Goal: Task Accomplishment & Management: Manage account settings

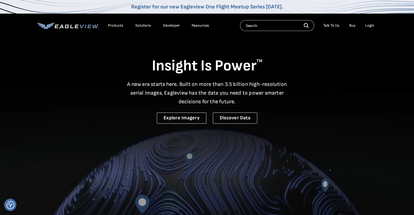
click at [373, 26] on div "Login" at bounding box center [369, 25] width 9 height 5
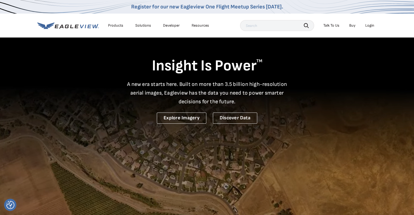
click at [368, 25] on div "Login" at bounding box center [369, 25] width 9 height 5
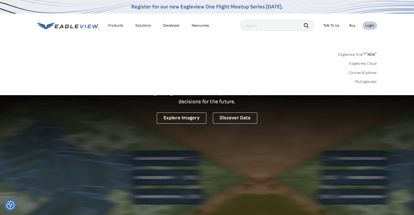
click at [369, 81] on link "MyEagleview" at bounding box center [366, 81] width 22 height 5
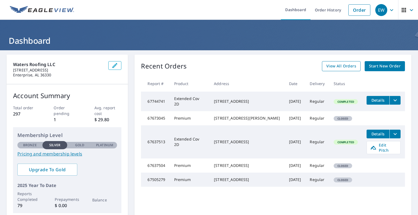
click at [329, 68] on span "View All Orders" at bounding box center [341, 66] width 30 height 7
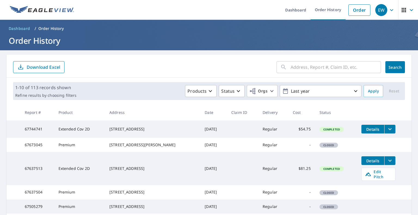
click at [306, 68] on input "text" at bounding box center [336, 67] width 90 height 15
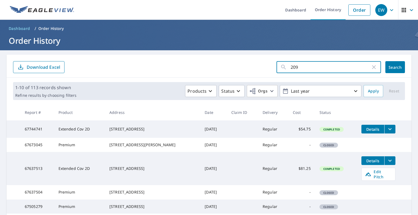
type input "209"
click at [392, 65] on span "Search" at bounding box center [395, 67] width 11 height 5
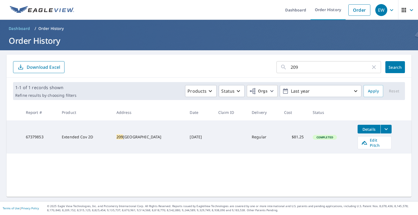
click at [141, 137] on div "209 County Road 556 Enterprise, AL 36330" at bounding box center [148, 136] width 65 height 5
click at [369, 129] on span "Details" at bounding box center [369, 129] width 16 height 5
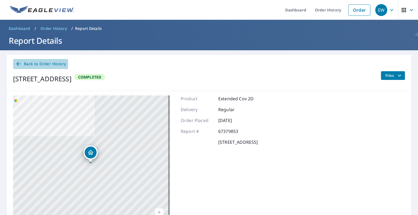
click at [35, 62] on span "Back to Order History" at bounding box center [40, 64] width 51 height 7
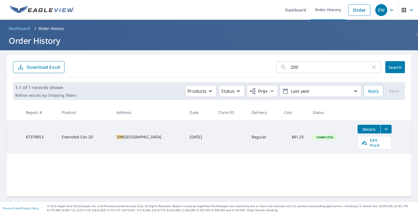
click at [90, 137] on td "Extended Cov 2D" at bounding box center [84, 136] width 55 height 33
click at [116, 136] on div "209 County Road 556 Enterprise, AL 36330" at bounding box center [148, 136] width 65 height 5
click at [168, 134] on div "209 County Road 556 Enterprise, AL 36330" at bounding box center [148, 136] width 65 height 5
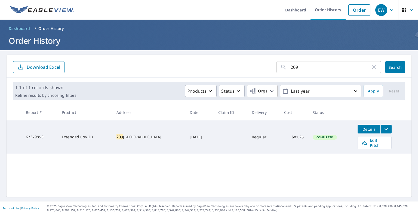
click at [168, 134] on div "209 County Road 556 Enterprise, AL 36330" at bounding box center [148, 136] width 65 height 5
click at [127, 134] on div "209 County Road 556 Enterprise, AL 36330" at bounding box center [148, 136] width 65 height 5
click at [36, 133] on td "67379853" at bounding box center [39, 136] width 36 height 33
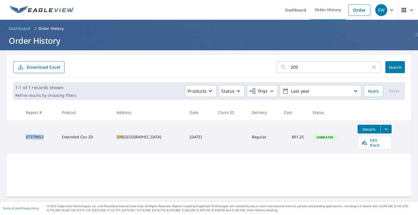
click at [36, 133] on td "67379853" at bounding box center [39, 136] width 36 height 33
click at [57, 28] on p "Order History" at bounding box center [51, 28] width 26 height 5
click at [373, 142] on span "Edit Pitch" at bounding box center [374, 143] width 27 height 10
click at [365, 139] on span "Edit Pitch" at bounding box center [374, 143] width 27 height 10
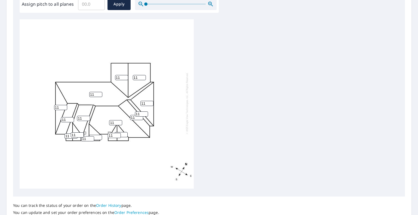
scroll to position [215, 0]
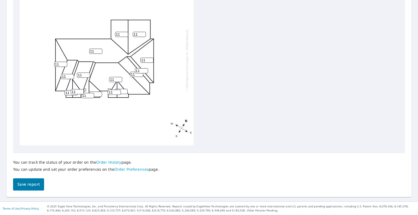
click at [29, 184] on span "Save report" at bounding box center [28, 184] width 22 height 7
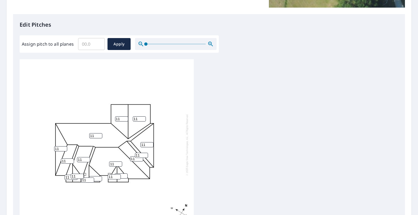
scroll to position [106, 0]
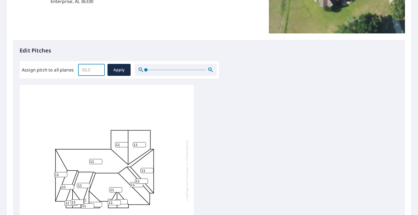
click at [82, 67] on input "Assign pitch to all planes" at bounding box center [91, 69] width 27 height 15
type input "12"
click at [120, 67] on span "Apply" at bounding box center [119, 70] width 14 height 7
type input "12"
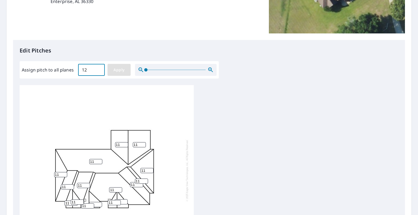
type input "12"
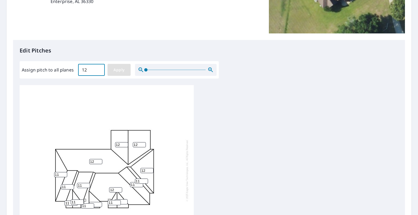
type input "12"
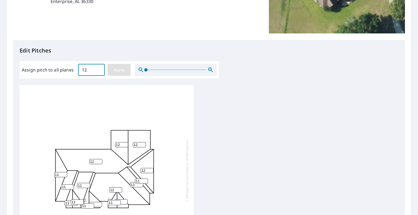
type input "12"
click at [116, 68] on span "Apply" at bounding box center [119, 70] width 14 height 7
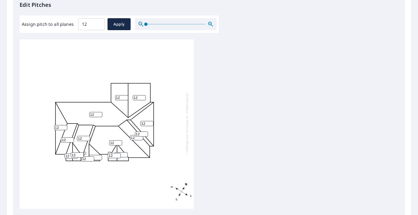
scroll to position [215, 0]
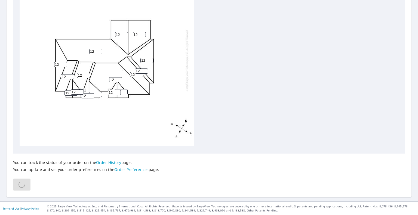
click at [19, 186] on div "You can track the status of your order on the Order History page. You can updat…" at bounding box center [209, 172] width 392 height 37
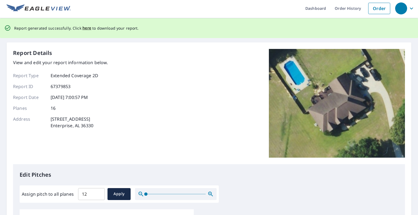
scroll to position [0, 0]
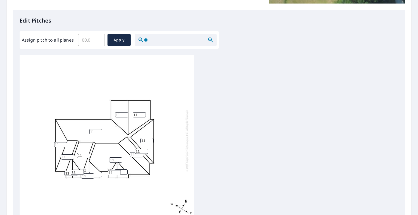
scroll to position [109, 0]
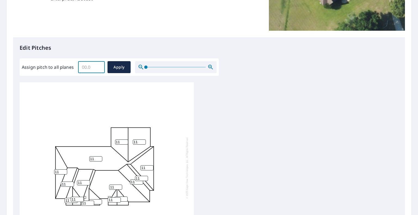
drag, startPoint x: 81, startPoint y: 67, endPoint x: 90, endPoint y: 69, distance: 9.2
click at [81, 67] on input "Assign pitch to all planes" at bounding box center [91, 67] width 27 height 15
type input "12"
click at [116, 68] on span "Apply" at bounding box center [119, 67] width 14 height 7
type input "12"
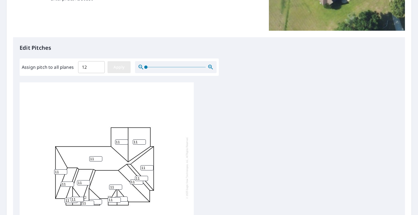
type input "12"
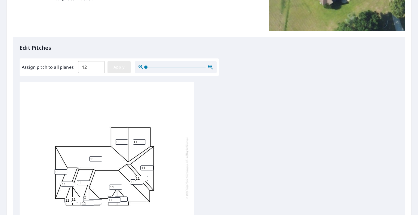
type input "12"
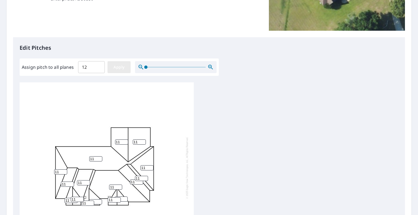
type input "12"
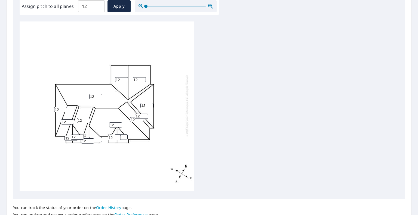
scroll to position [215, 0]
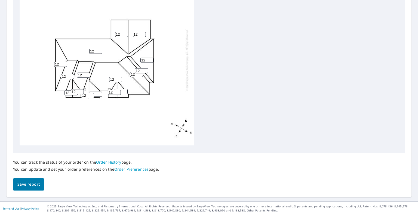
click at [32, 182] on span "Save report" at bounding box center [28, 184] width 22 height 7
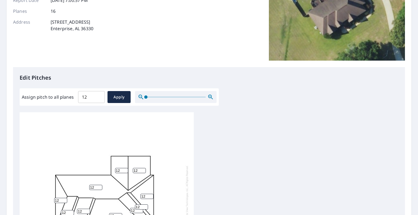
scroll to position [0, 0]
